Goal: Find specific page/section: Find specific page/section

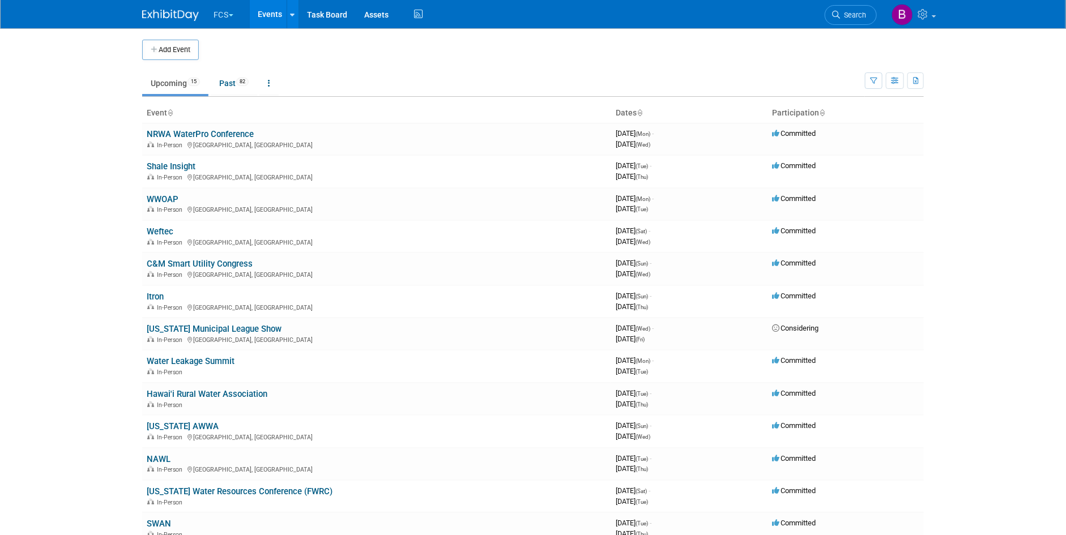
click at [228, 7] on button "FCS" at bounding box center [229, 12] width 35 height 25
click at [239, 66] on link "HWM-Water" at bounding box center [253, 68] width 81 height 16
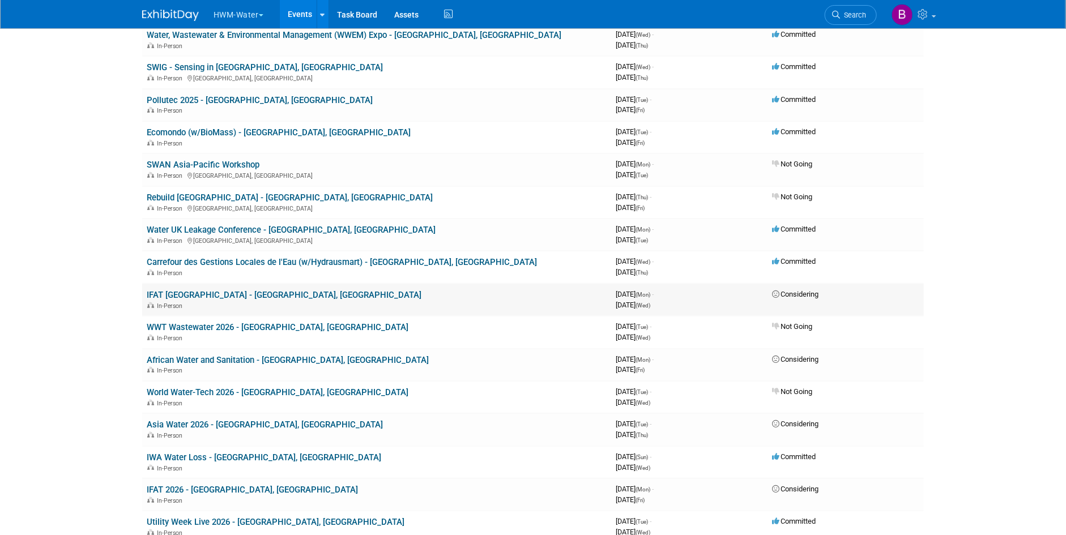
scroll to position [113, 0]
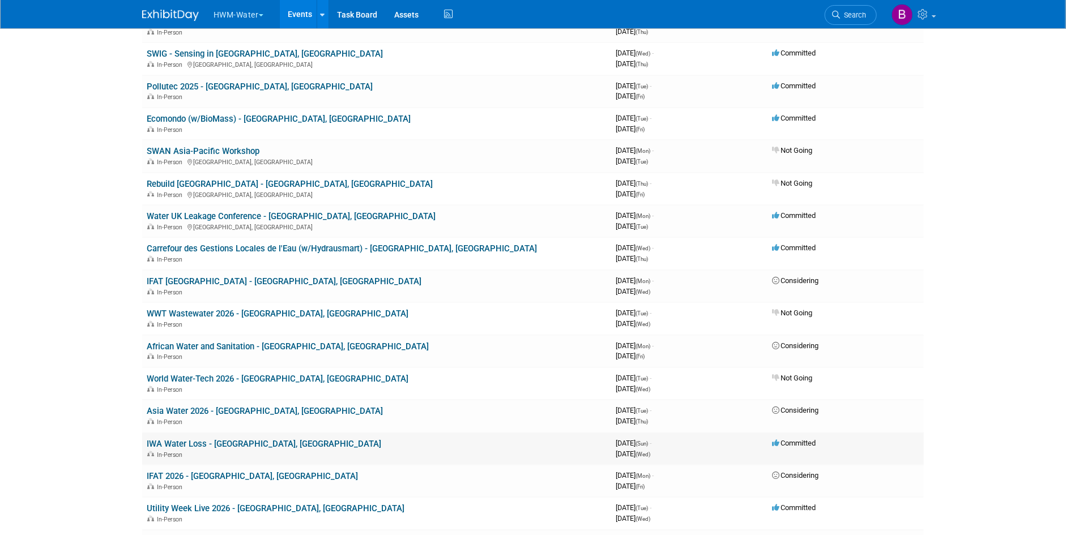
click at [233, 442] on link "IWA Water Loss - [GEOGRAPHIC_DATA], [GEOGRAPHIC_DATA]" at bounding box center [264, 444] width 234 height 10
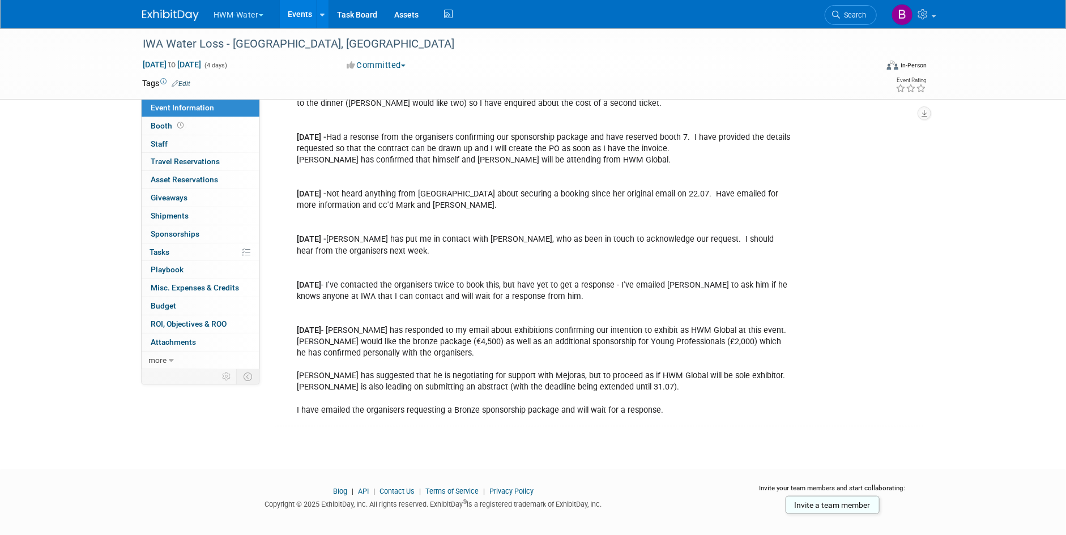
scroll to position [332, 0]
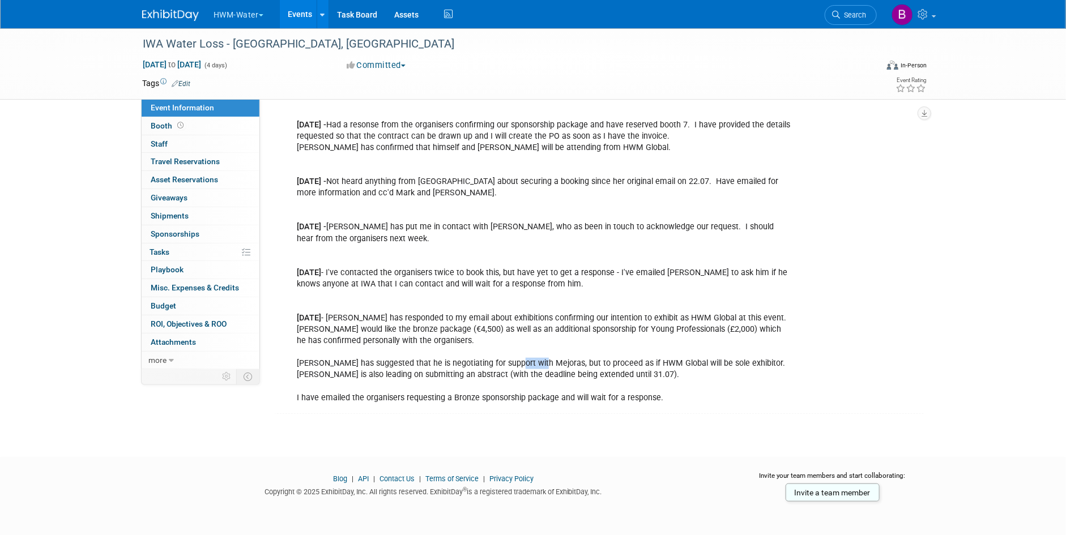
drag, startPoint x: 511, startPoint y: 361, endPoint x: 537, endPoint y: 362, distance: 26.1
click at [537, 362] on div "[DATE] - The organisers have confirmed our booking for booth 9. Additionally, t…" at bounding box center [544, 216] width 510 height 387
copy div "Mejoras"
